Goal: Task Accomplishment & Management: Manage account settings

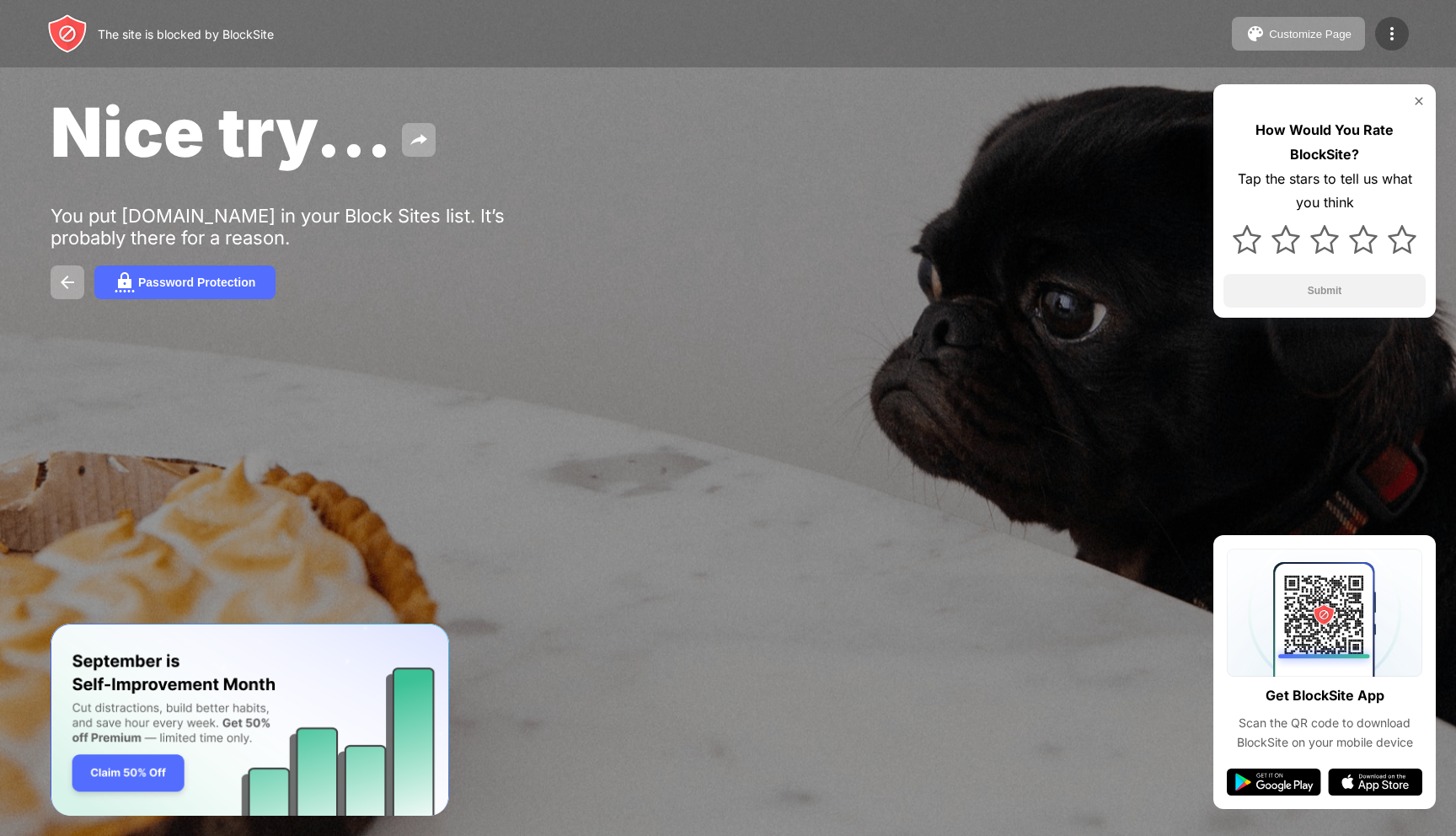
click at [1380, 32] on div at bounding box center [1392, 34] width 34 height 34
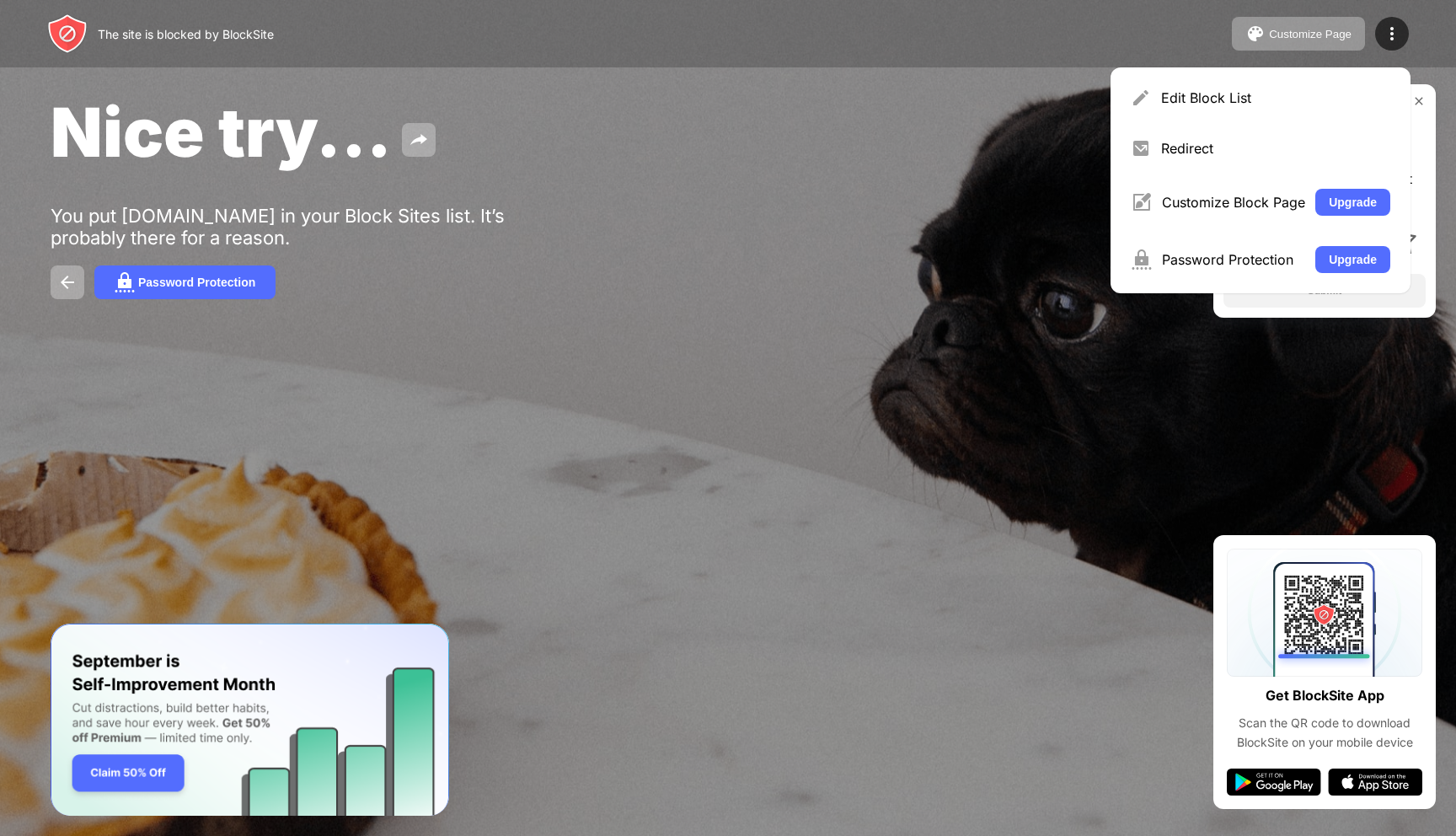
click at [697, 223] on div "Nice try... You put mail.google.com in your Block Sites list. It’s probably the…" at bounding box center [728, 195] width 1456 height 390
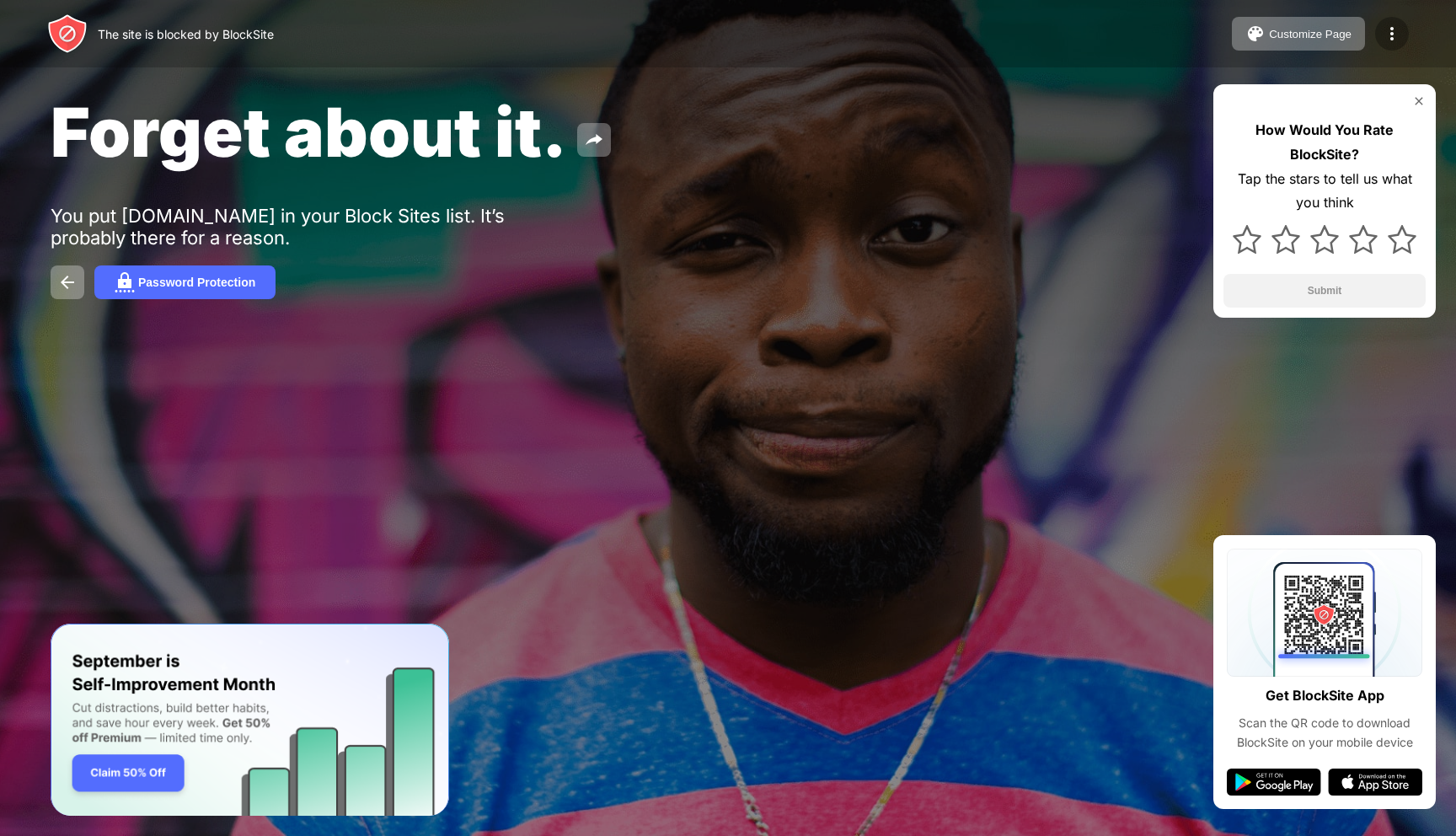
click at [1391, 42] on img at bounding box center [1391, 33] width 21 height 21
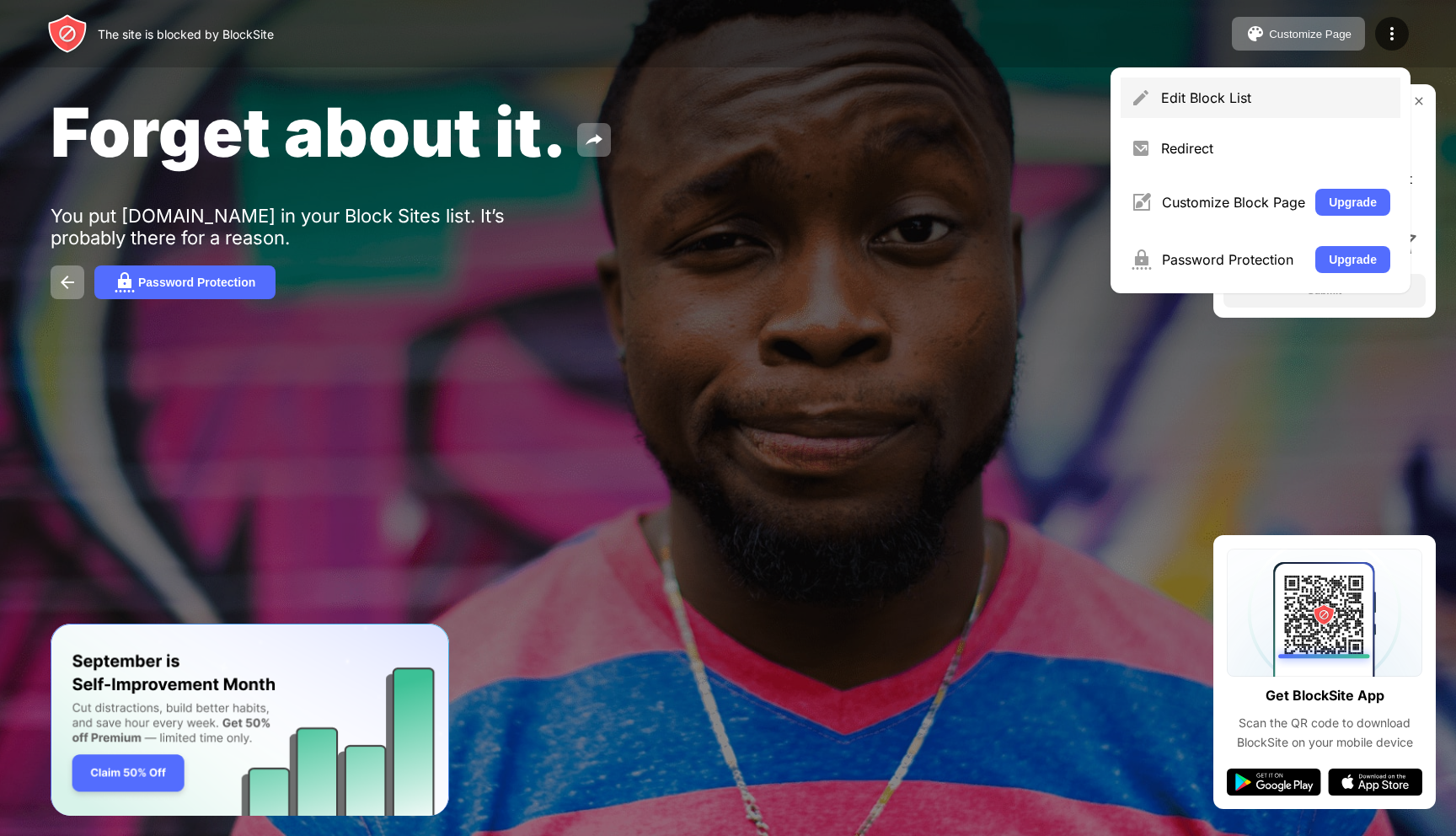
click at [1215, 105] on div "Edit Block List" at bounding box center [1276, 98] width 230 height 17
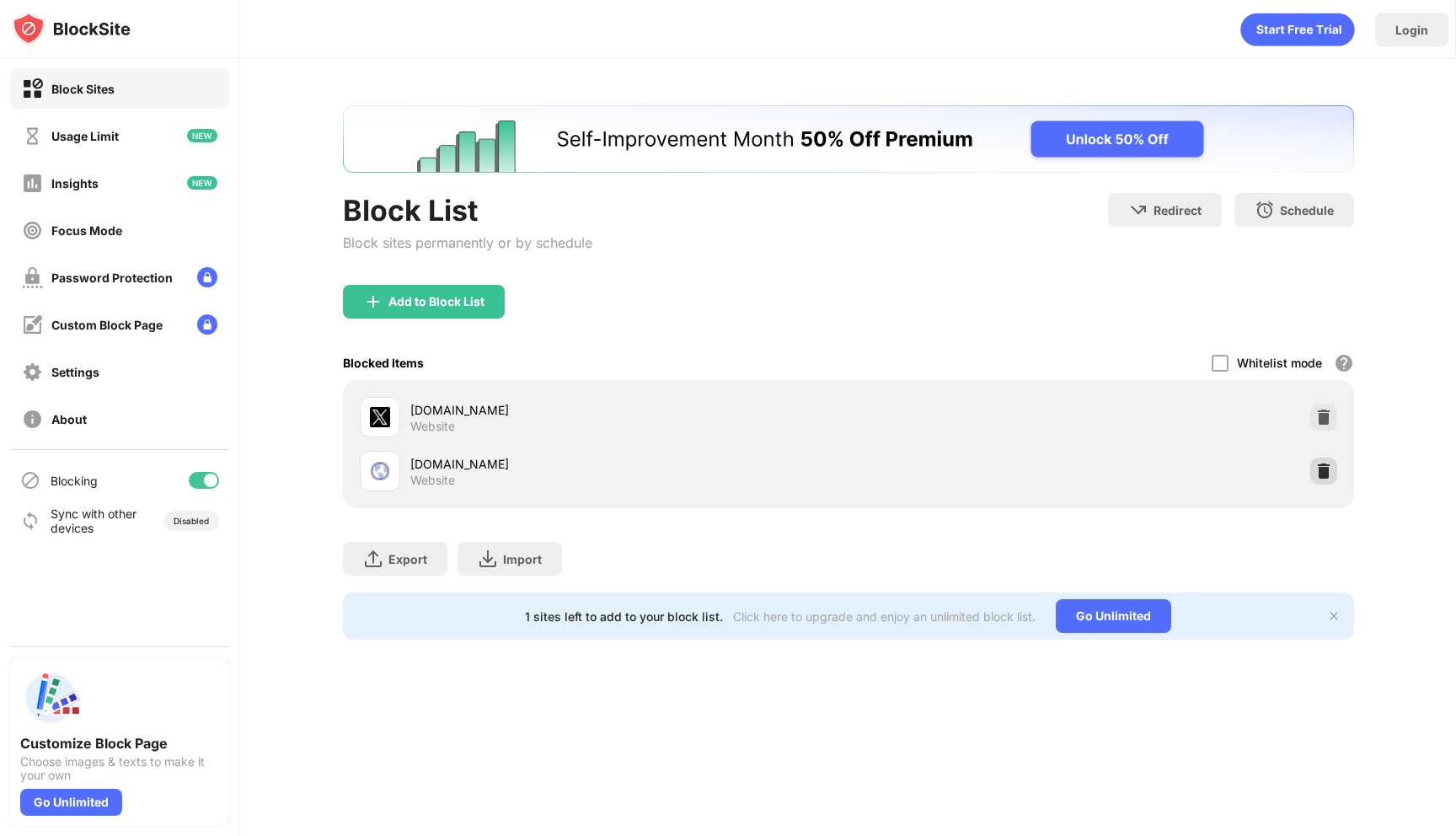
click at [1321, 472] on img at bounding box center [1323, 471] width 17 height 17
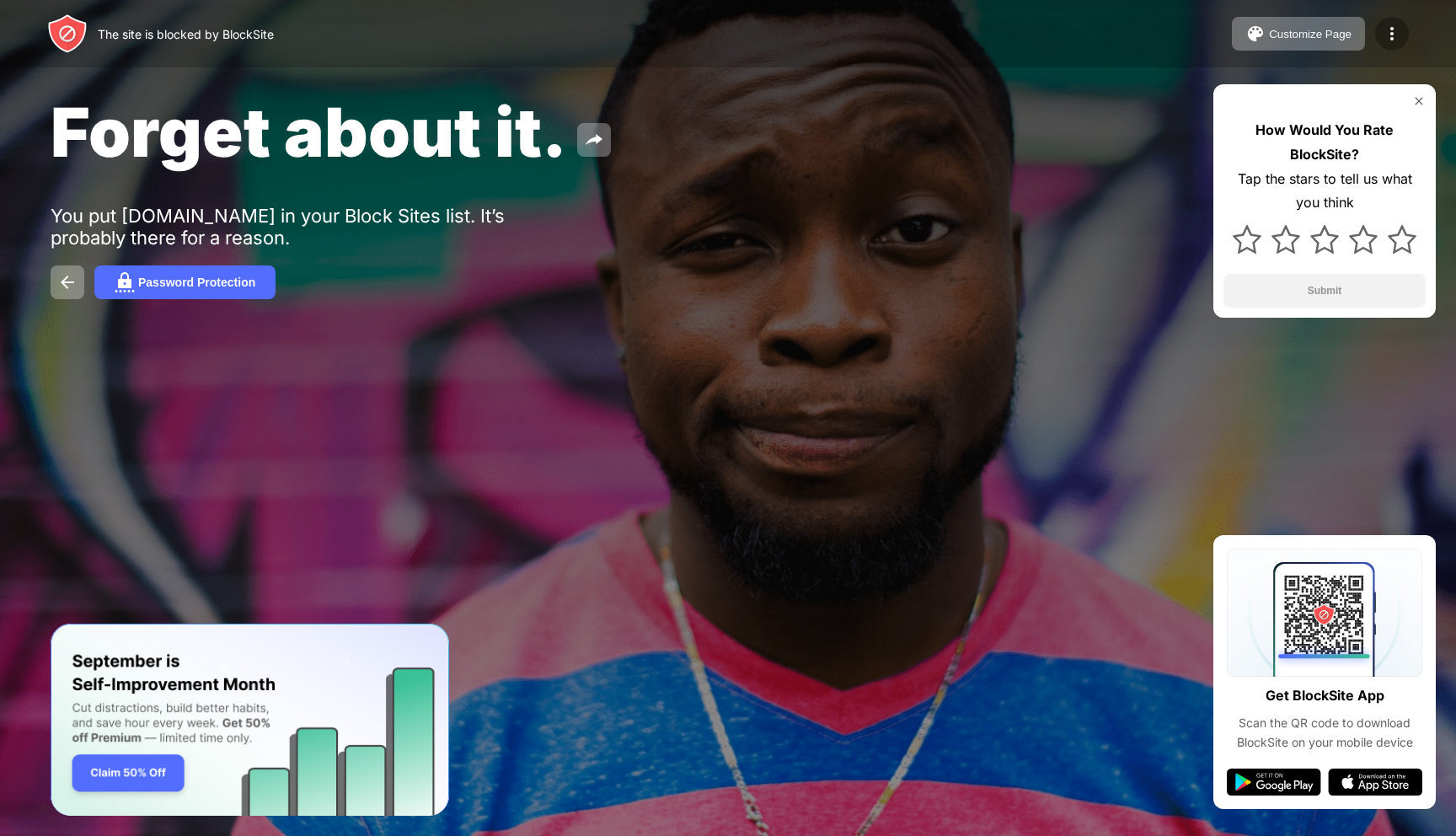
click at [1394, 34] on img at bounding box center [1391, 33] width 21 height 21
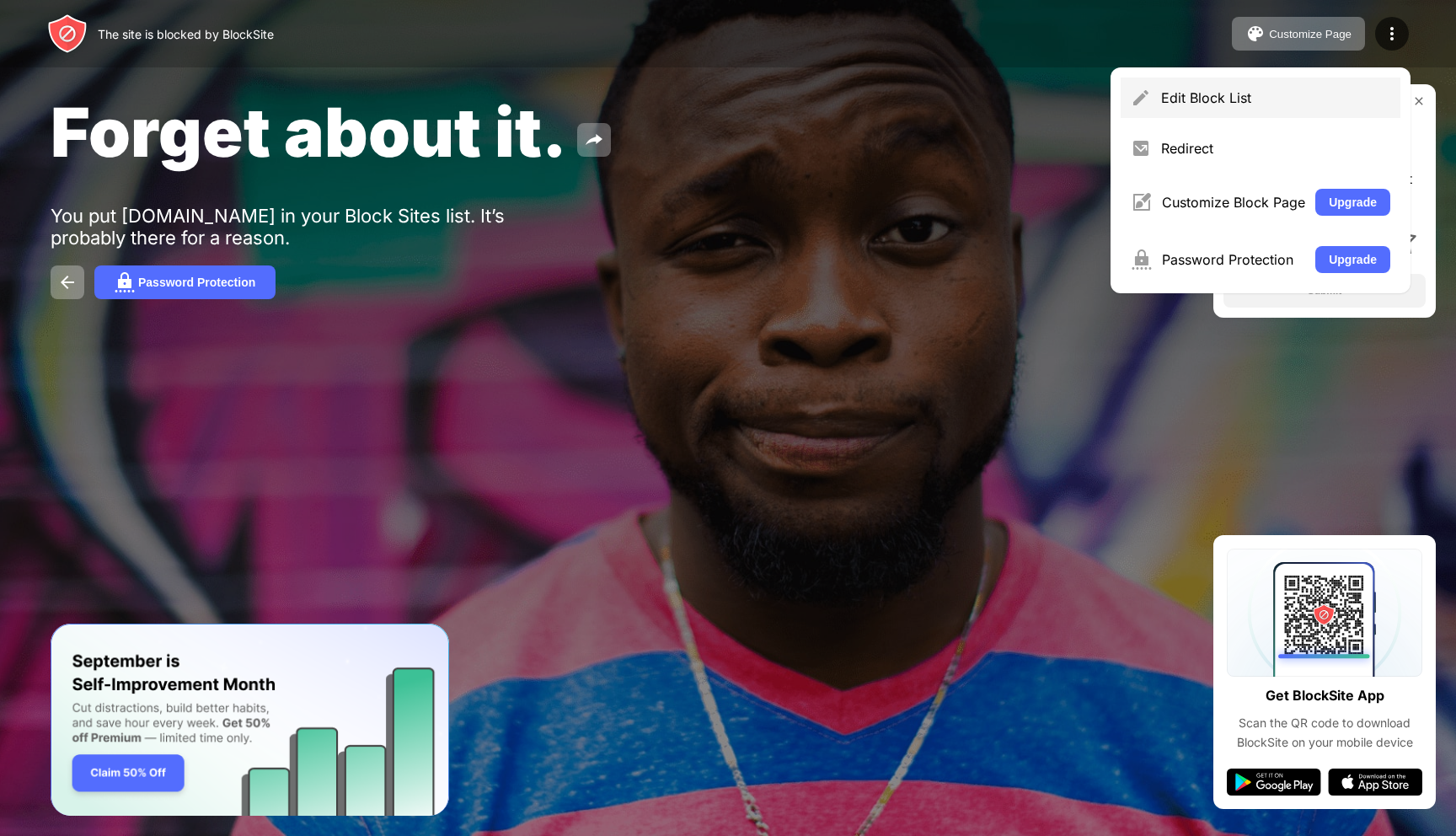
click at [1188, 100] on div "Edit Block List" at bounding box center [1276, 98] width 230 height 17
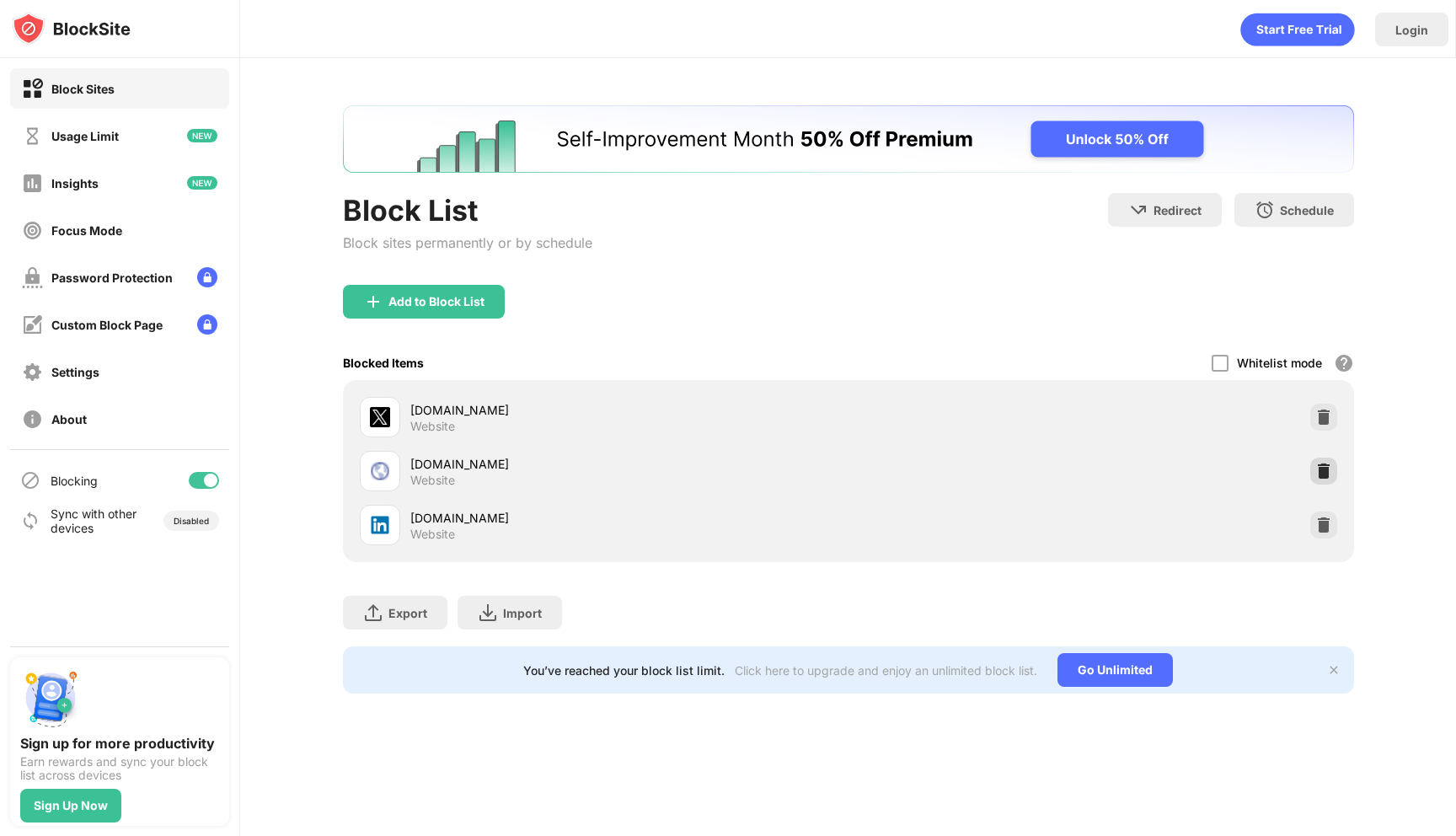
click at [1319, 471] on img at bounding box center [1323, 471] width 17 height 17
